Goal: Navigation & Orientation: Find specific page/section

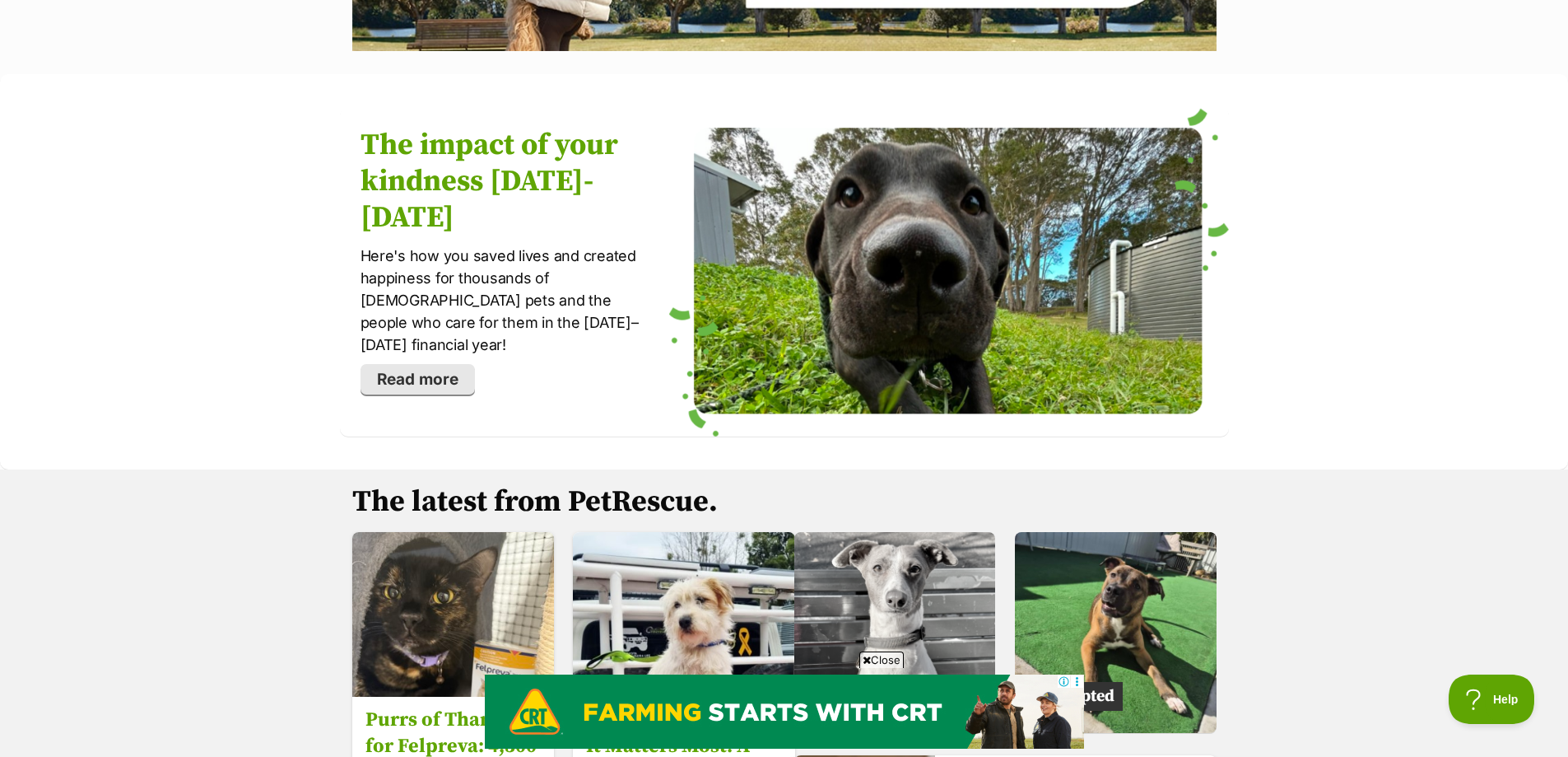
scroll to position [2333, 0]
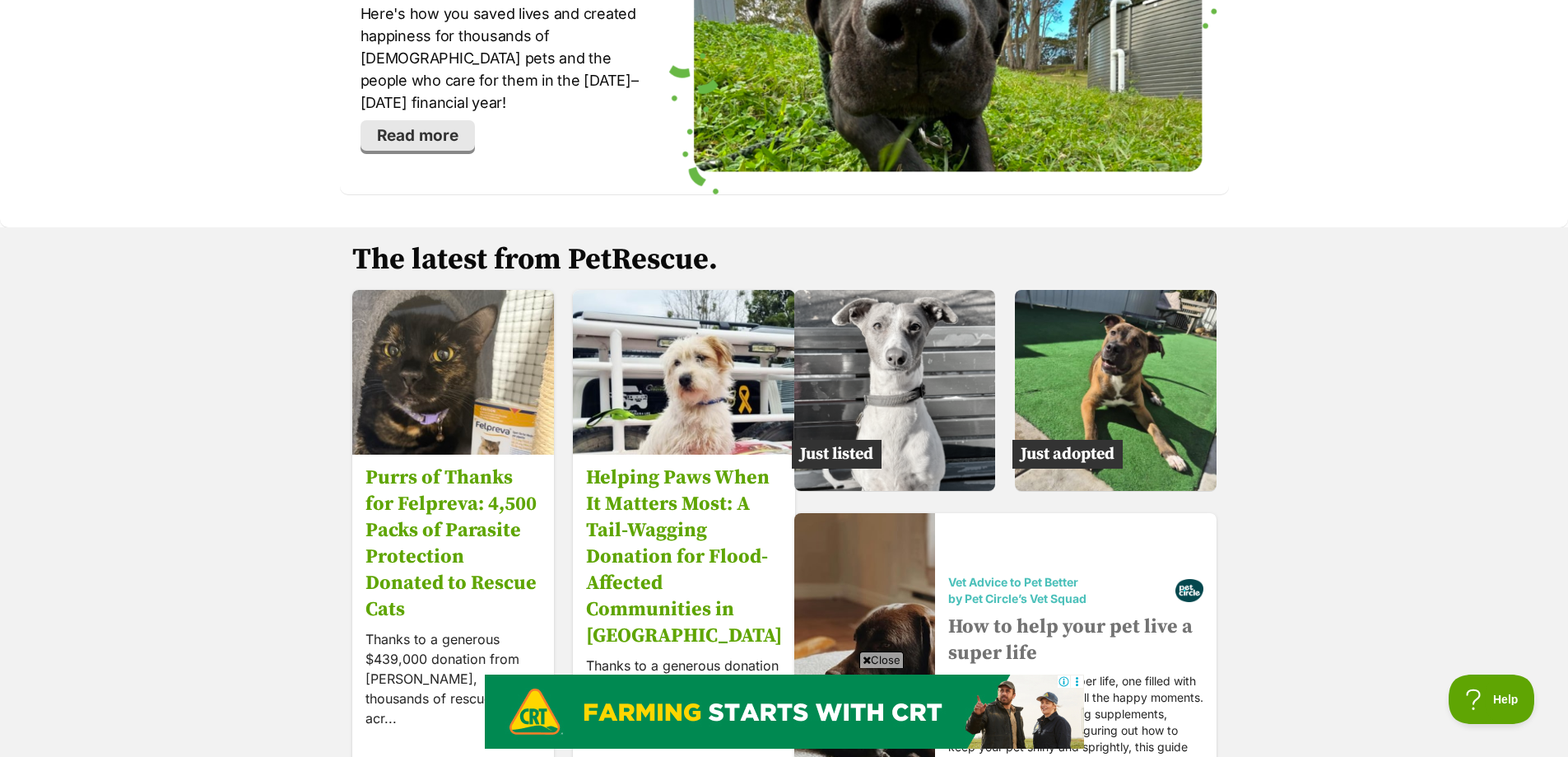
click at [414, 152] on link "Read more" at bounding box center [418, 135] width 115 height 31
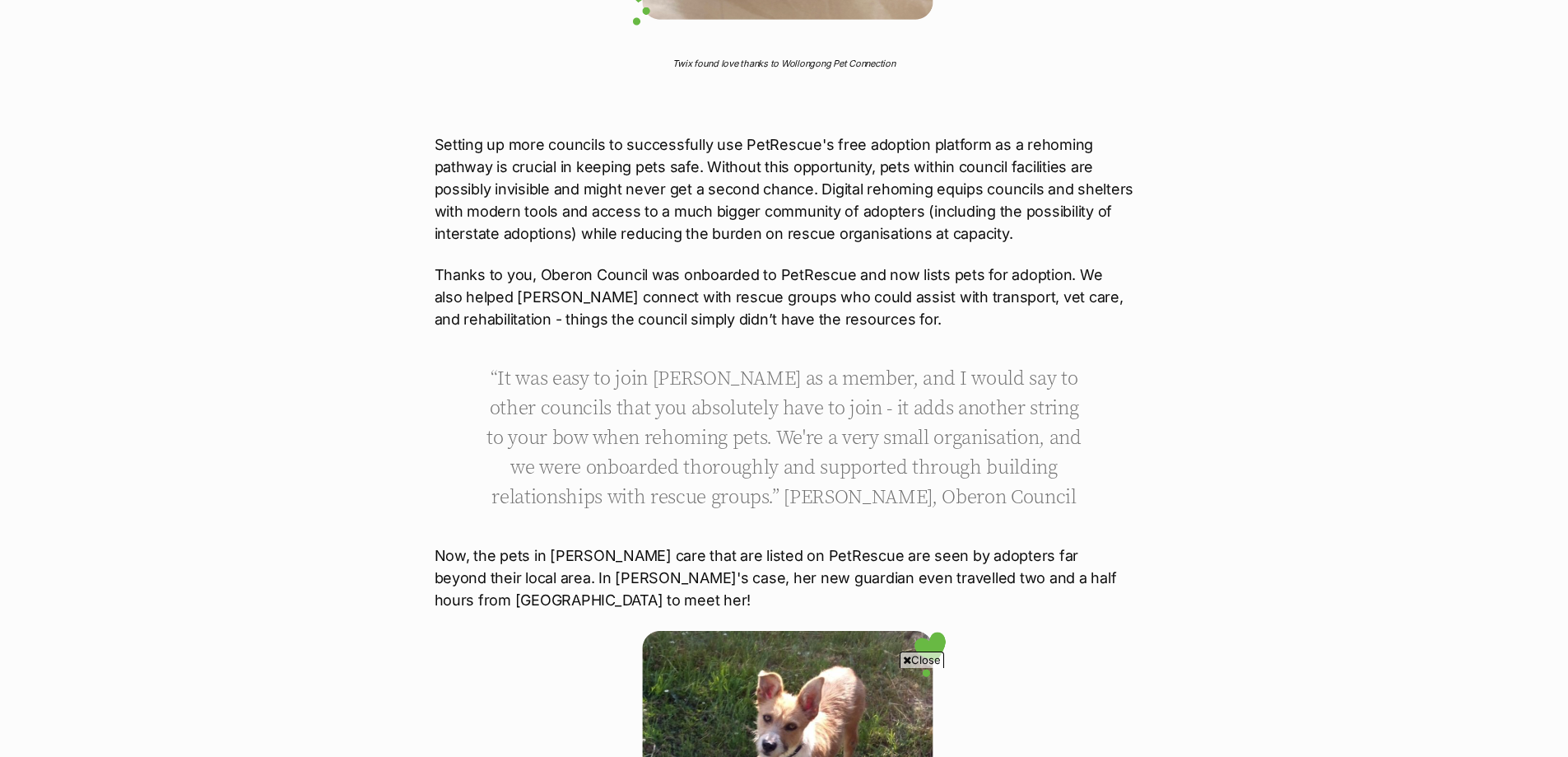
scroll to position [10429, 0]
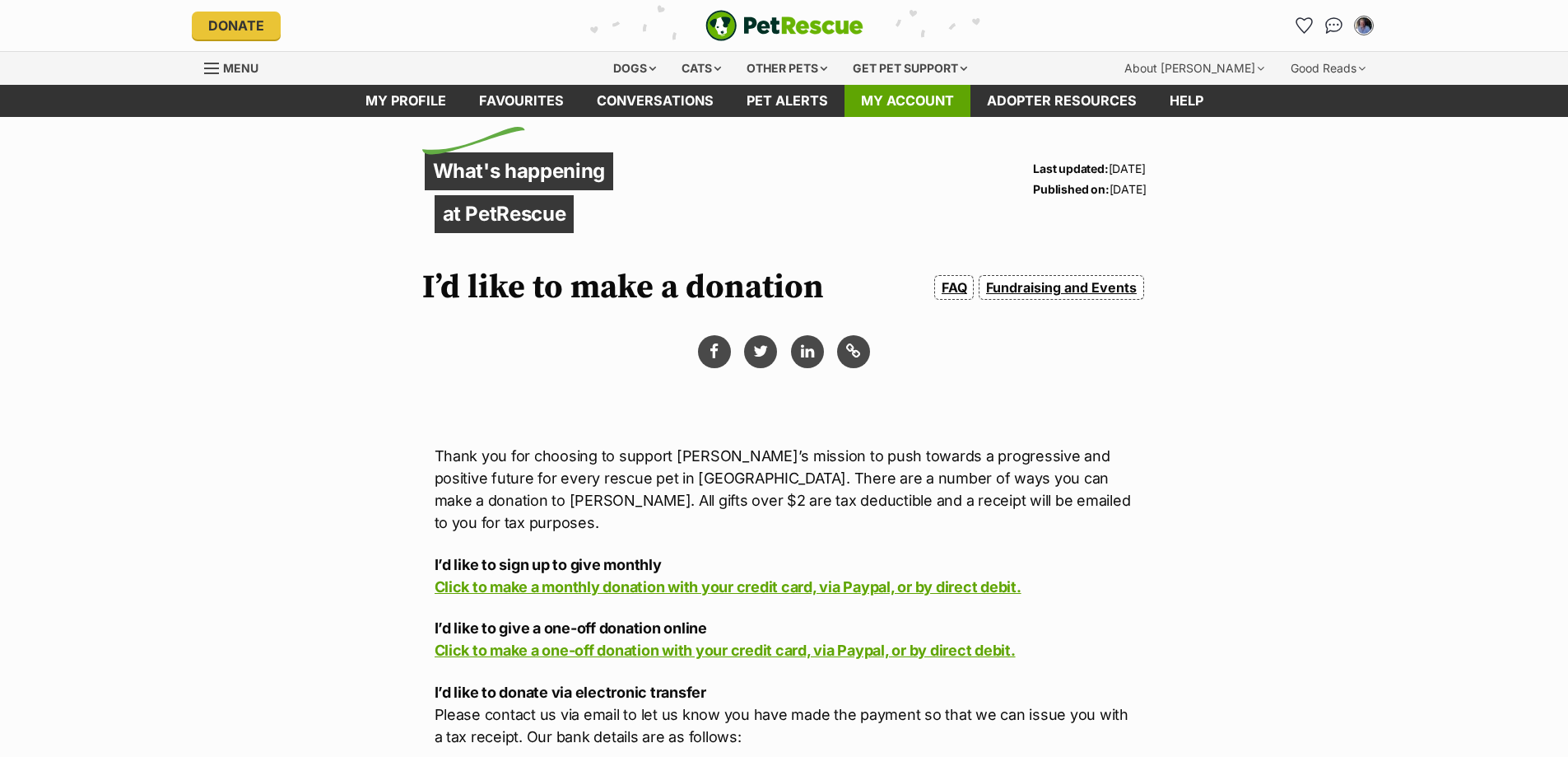
click at [909, 116] on link "My account" at bounding box center [907, 101] width 126 height 32
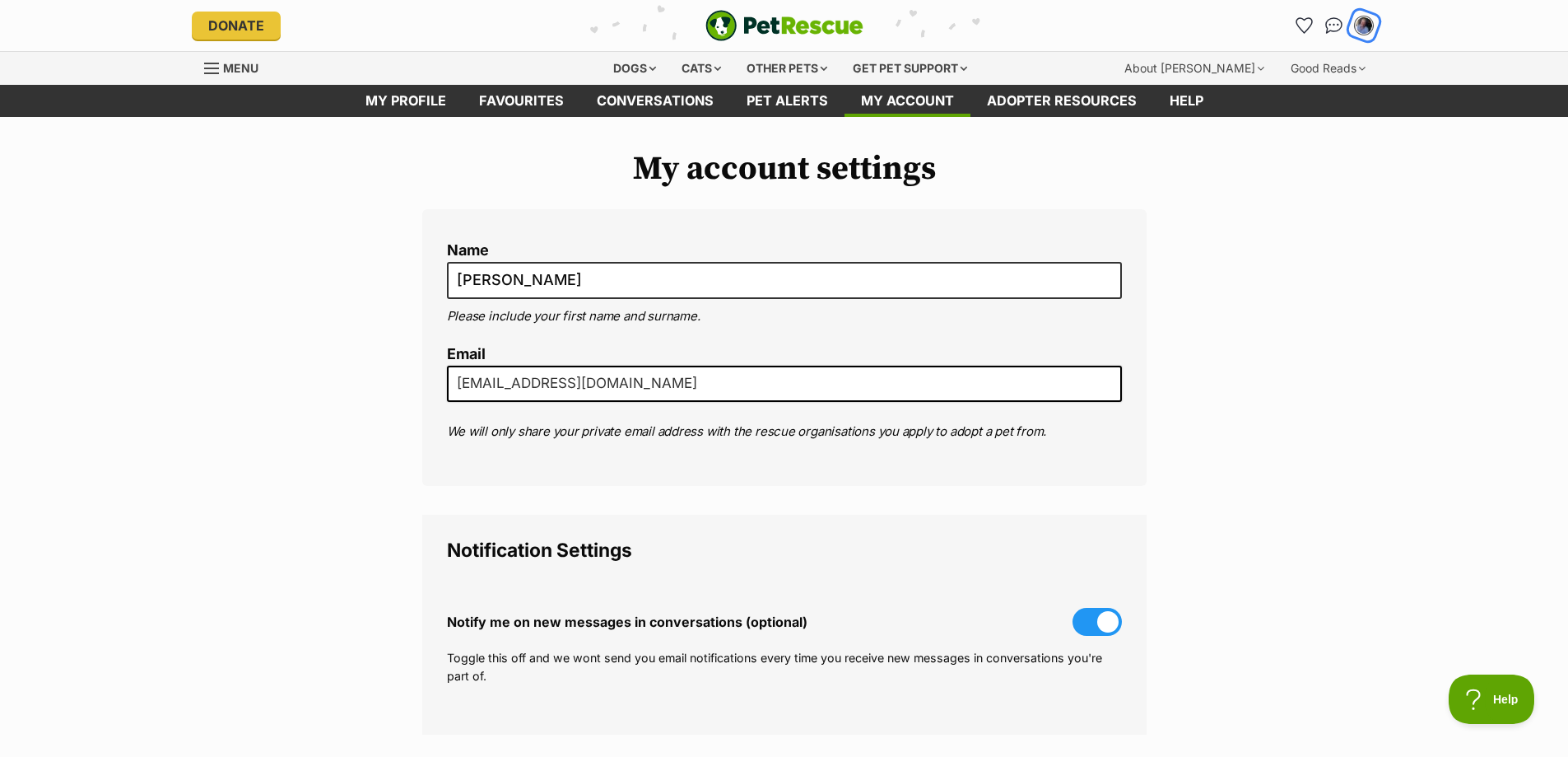
click at [1362, 33] on img "My account" at bounding box center [1363, 26] width 21 height 21
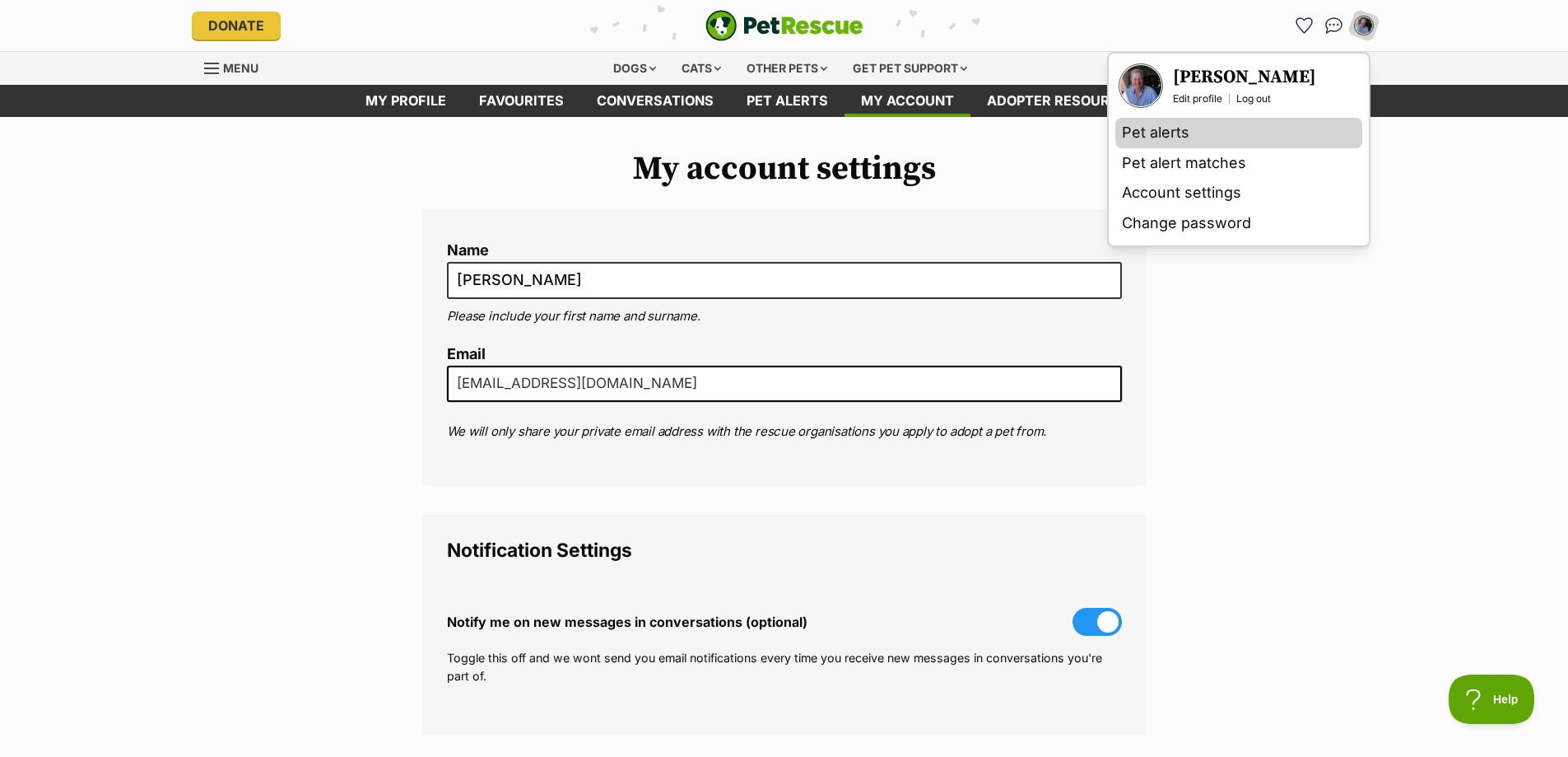
click at [1115, 148] on link "Pet alerts" at bounding box center [1238, 132] width 247 height 31
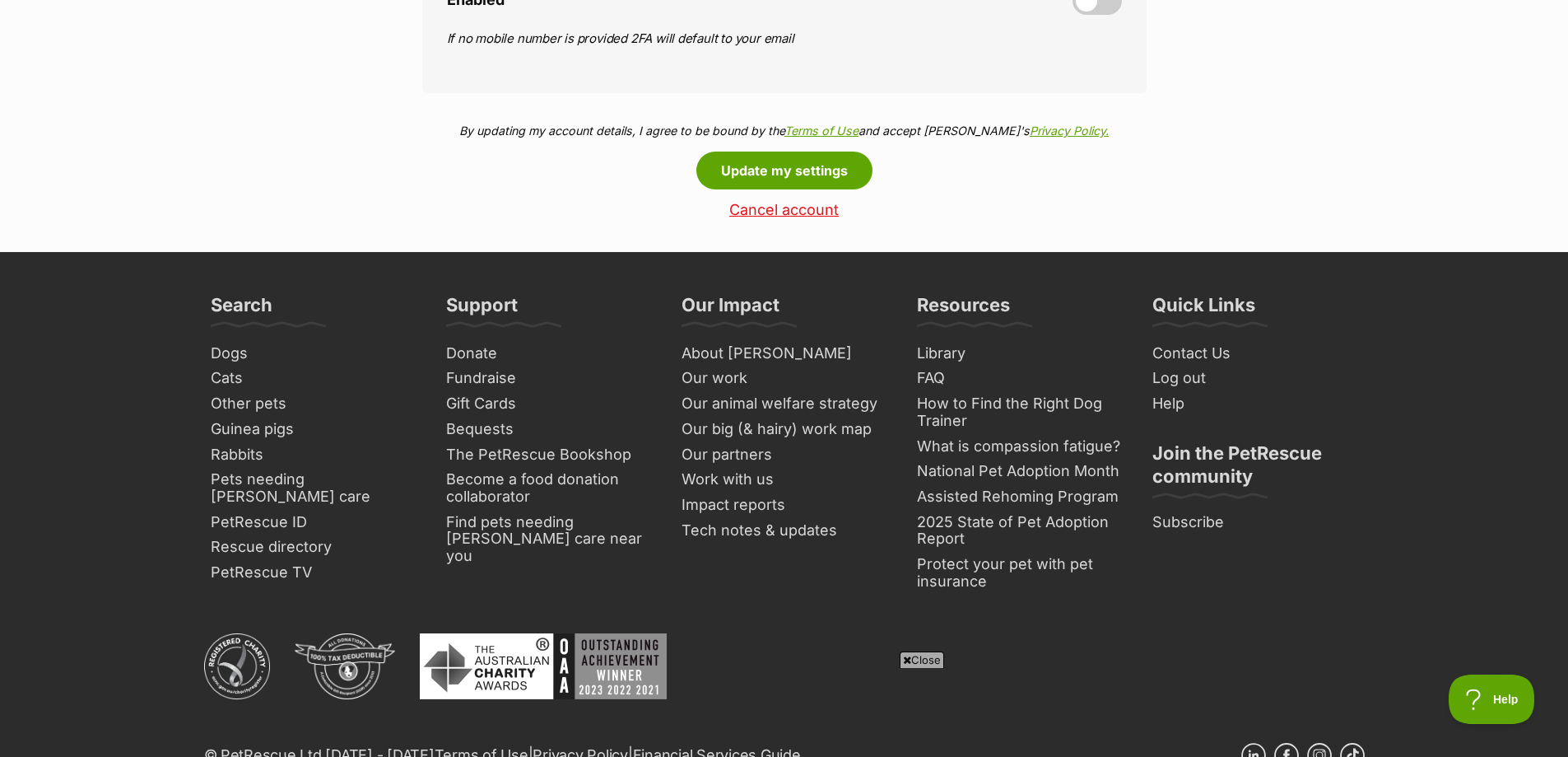
scroll to position [961, 0]
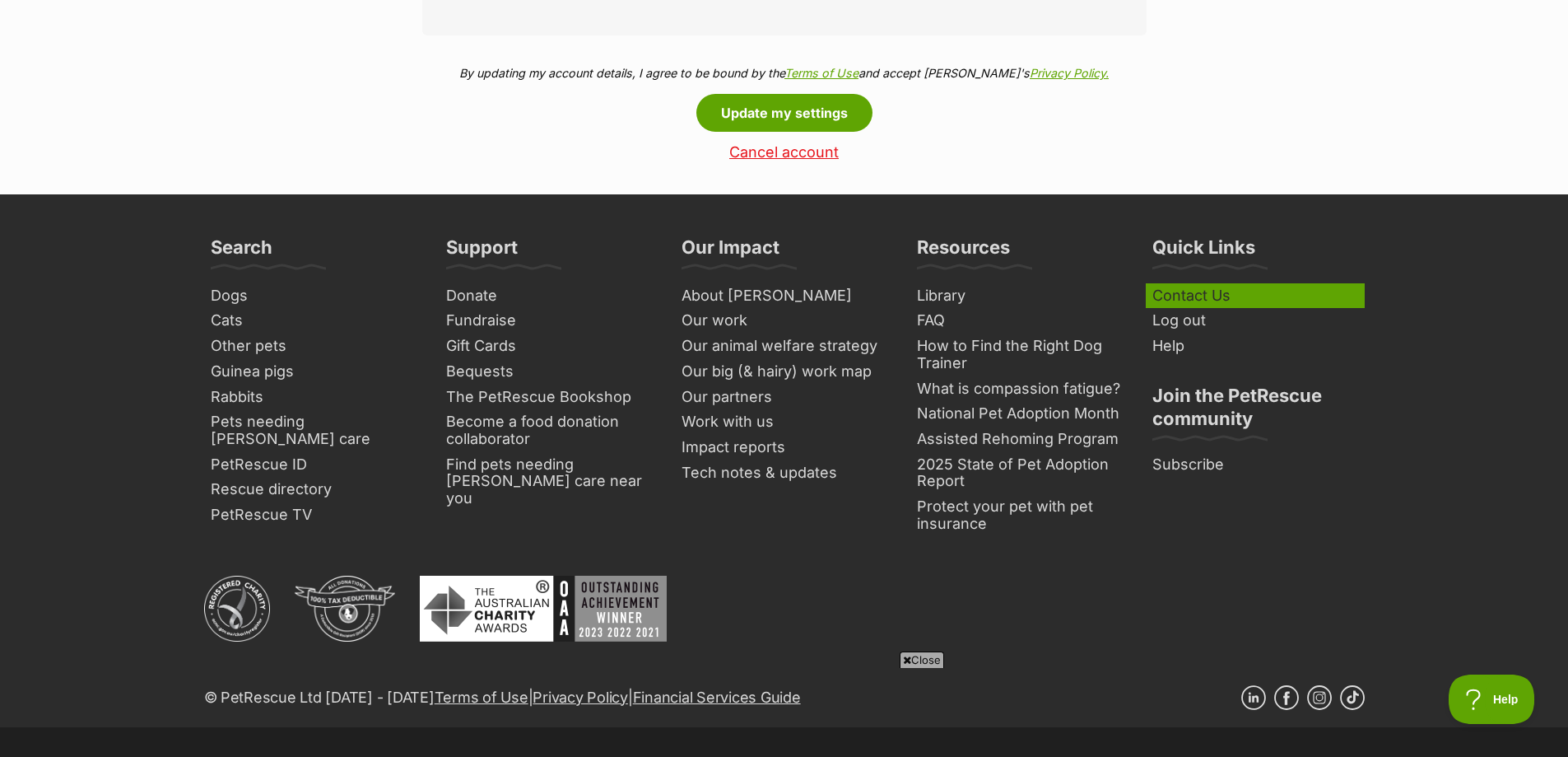
click at [1165, 309] on link "Contact Us" at bounding box center [1255, 296] width 219 height 26
